Goal: Information Seeking & Learning: Learn about a topic

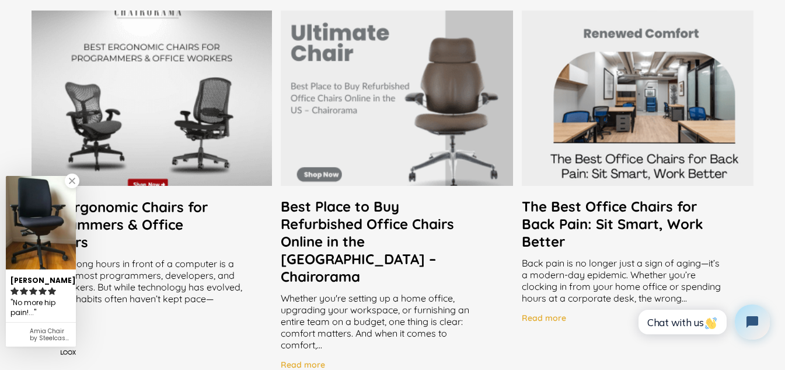
drag, startPoint x: 465, startPoint y: 231, endPoint x: 460, endPoint y: 218, distance: 13.7
click at [465, 231] on h2 "Best Place to Buy Refurbished Office Chairs Online in the [GEOGRAPHIC_DATA] – C…" at bounding box center [397, 241] width 232 height 88
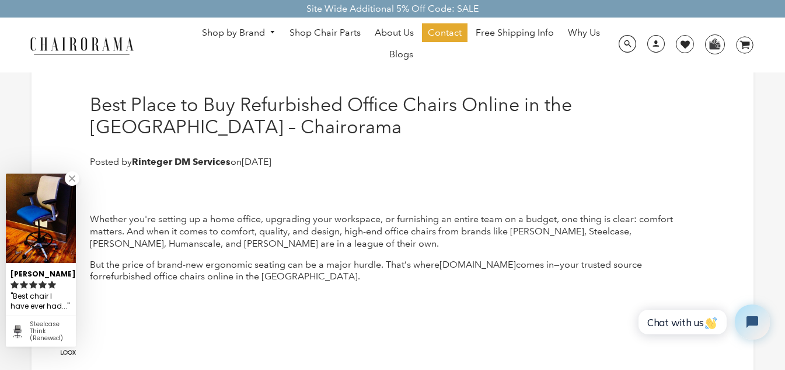
click at [48, 305] on div "Best chair I have ever had..." at bounding box center [41, 301] width 61 height 23
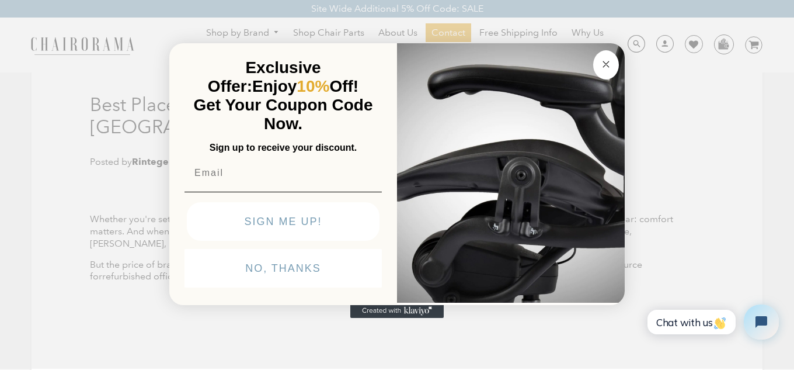
drag, startPoint x: 610, startPoint y: 69, endPoint x: 610, endPoint y: 40, distance: 28.6
click at [610, 69] on circle "Close dialog" at bounding box center [606, 63] width 13 height 13
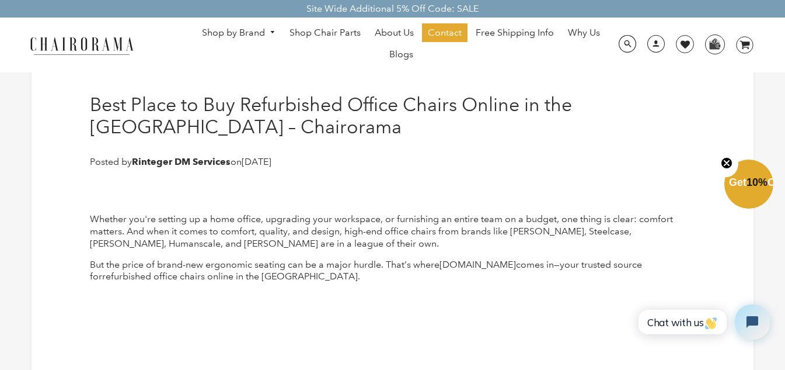
drag, startPoint x: 726, startPoint y: 161, endPoint x: 723, endPoint y: 155, distance: 6.3
click at [726, 161] on circle "Close teaser" at bounding box center [727, 162] width 11 height 11
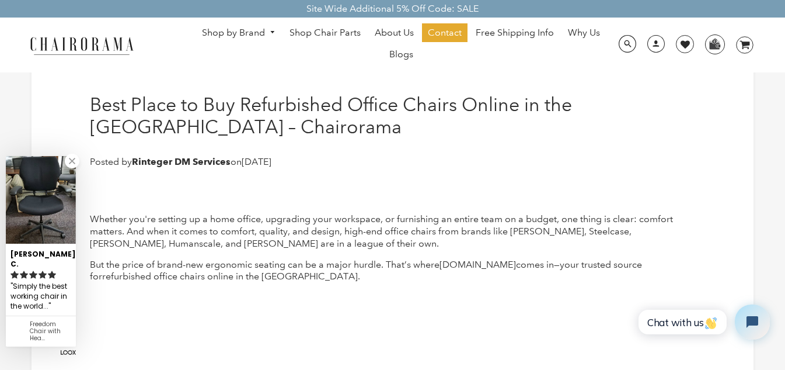
click at [34, 259] on div "[PERSON_NAME]. C." at bounding box center [41, 257] width 61 height 25
